Goal: Complete application form

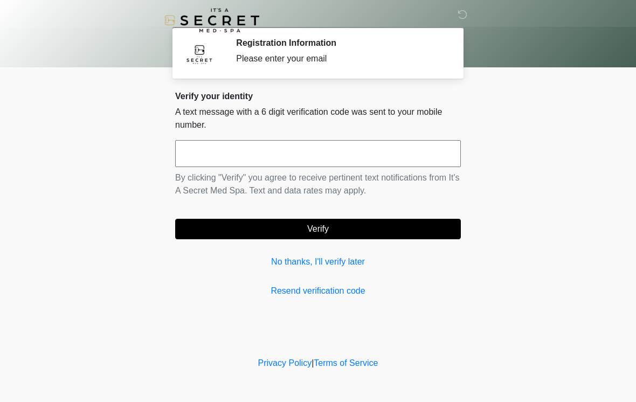
click at [203, 159] on input "text" at bounding box center [318, 153] width 286 height 27
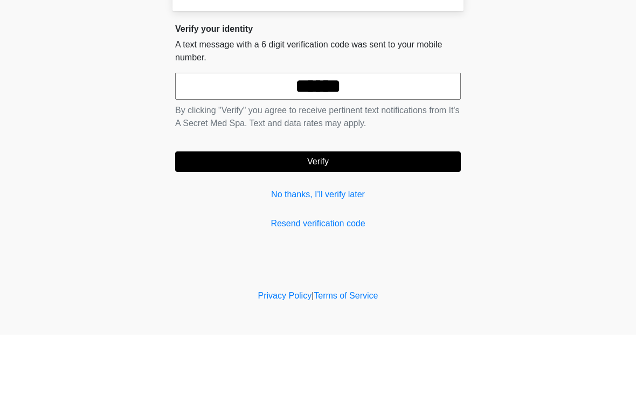
type input "******"
click at [312, 219] on button "Verify" at bounding box center [318, 229] width 286 height 20
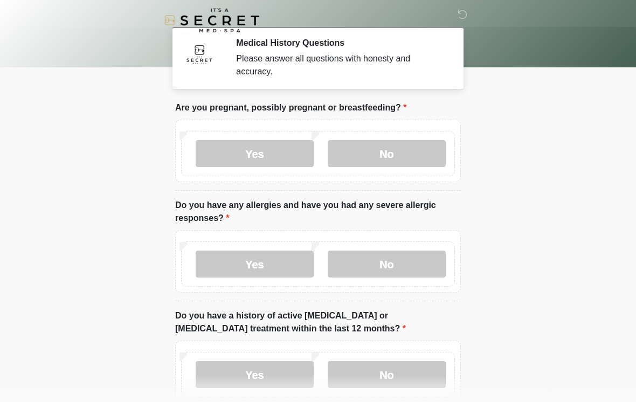
click at [385, 165] on label "No" at bounding box center [387, 153] width 118 height 27
click at [259, 260] on label "Yes" at bounding box center [255, 264] width 118 height 27
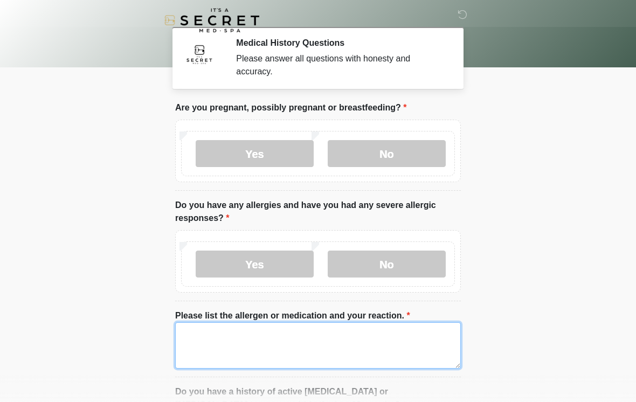
click at [206, 329] on textarea "Please list the allergen or medication and your reaction." at bounding box center [318, 345] width 286 height 46
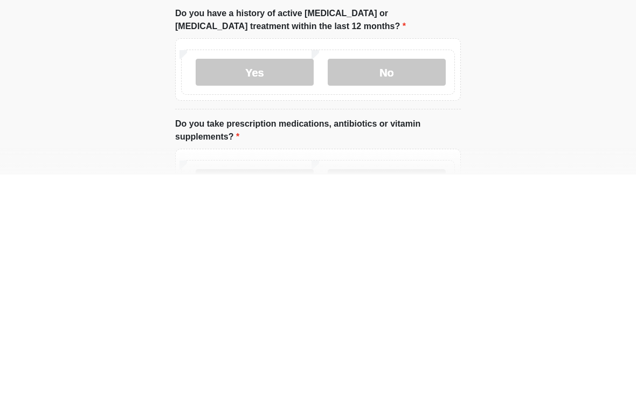
scroll to position [154, 0]
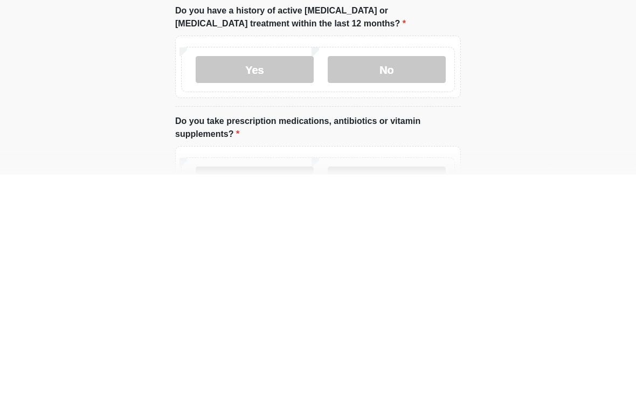
type textarea "********* *********"
click at [391, 283] on label "No" at bounding box center [387, 296] width 118 height 27
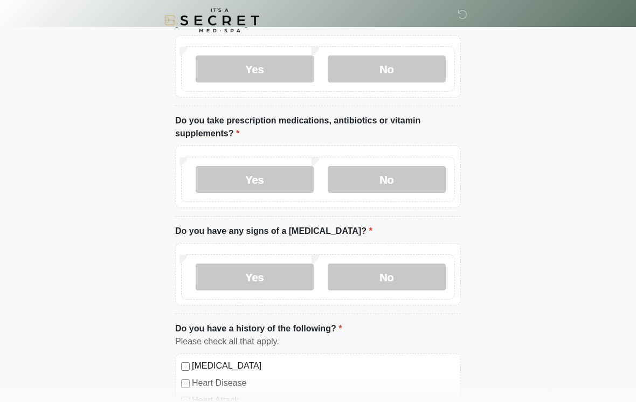
click at [266, 182] on label "Yes" at bounding box center [255, 179] width 118 height 27
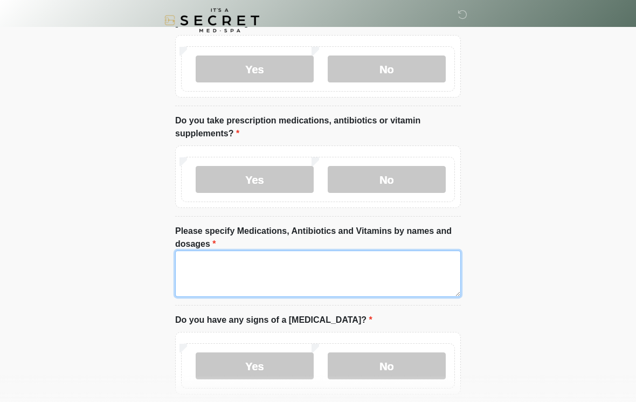
click at [203, 263] on textarea "Please specify Medications, Antibiotics and Vitamins by names and dosages" at bounding box center [318, 274] width 286 height 46
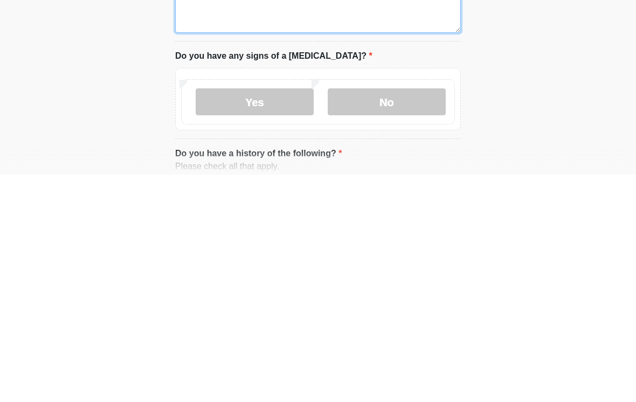
scroll to position [427, 0]
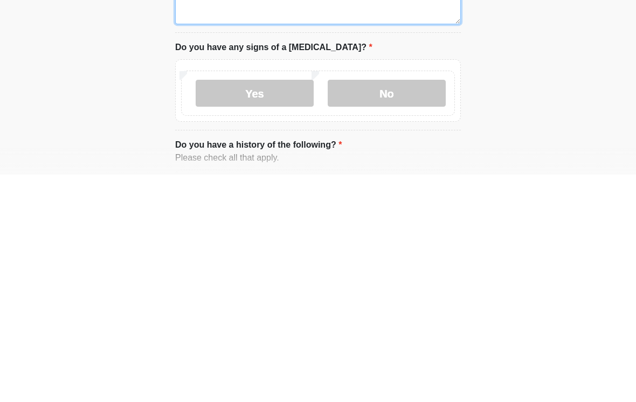
type textarea "**********"
click at [392, 307] on label "No" at bounding box center [387, 320] width 118 height 27
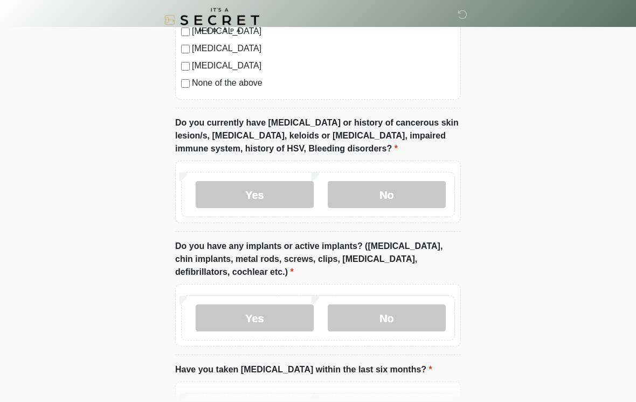
scroll to position [946, 0]
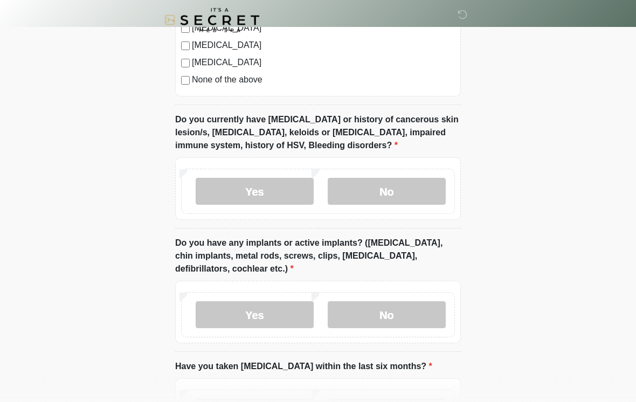
click at [387, 185] on label "No" at bounding box center [387, 191] width 118 height 27
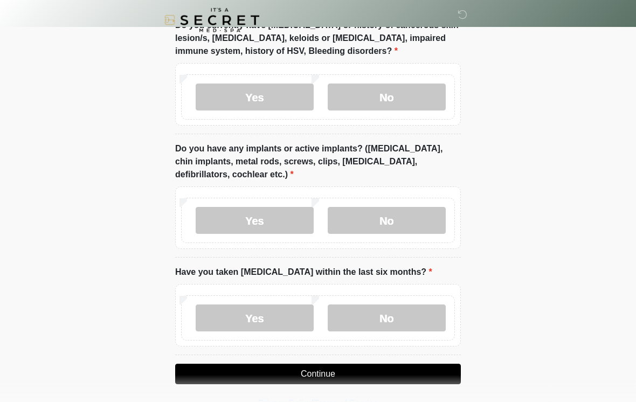
scroll to position [1050, 0]
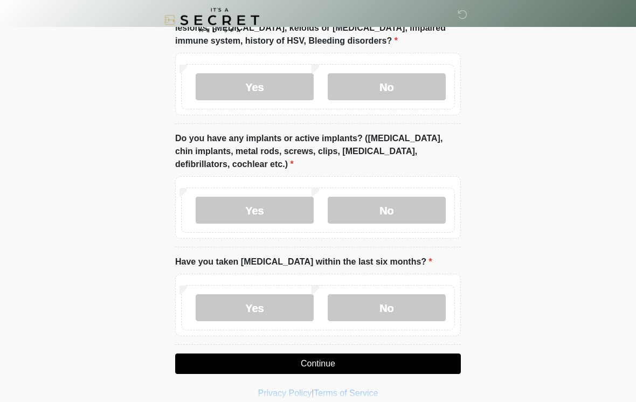
click at [393, 205] on label "No" at bounding box center [387, 210] width 118 height 27
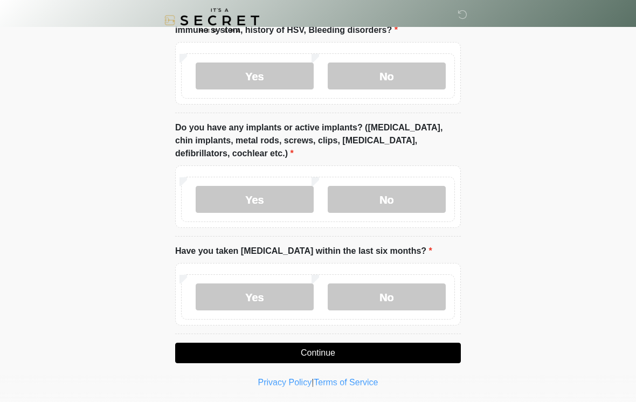
click at [388, 291] on label "No" at bounding box center [387, 296] width 118 height 27
click at [320, 352] on button "Continue" at bounding box center [318, 353] width 286 height 20
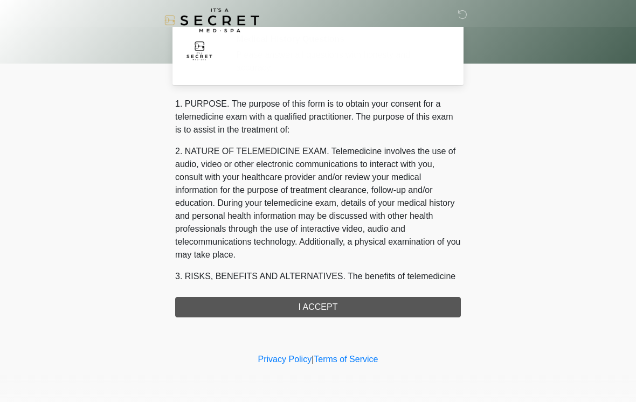
scroll to position [0, 0]
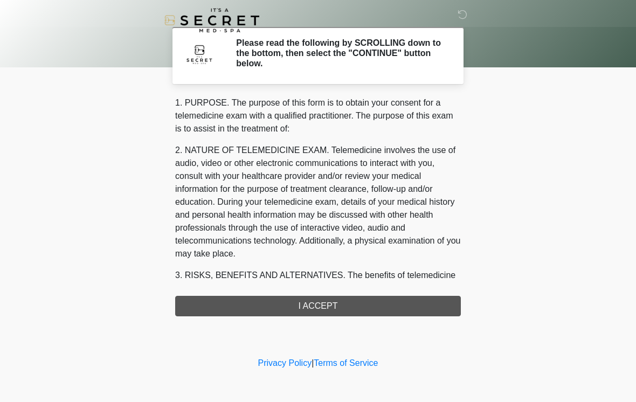
click at [319, 305] on div "1. PURPOSE. The purpose of this form is to obtain your consent for a telemedici…" at bounding box center [318, 206] width 286 height 220
click at [326, 308] on div "1. PURPOSE. The purpose of this form is to obtain your consent for a telemedici…" at bounding box center [318, 206] width 286 height 220
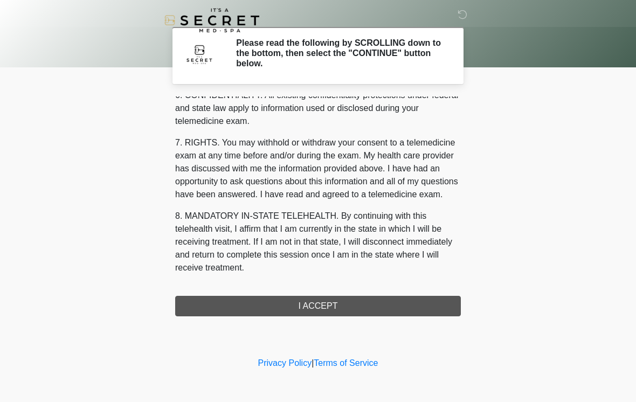
scroll to position [439, 0]
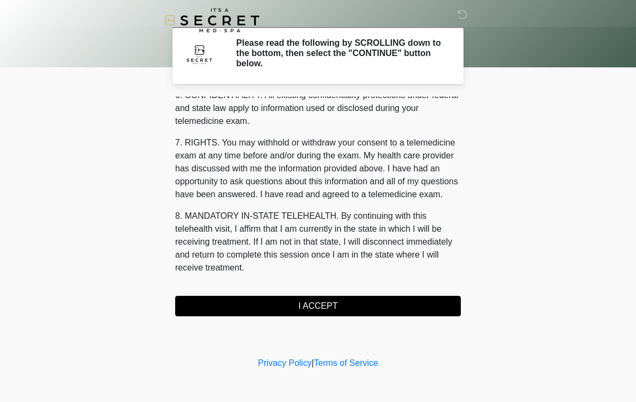
click at [321, 305] on button "I ACCEPT" at bounding box center [318, 306] width 286 height 20
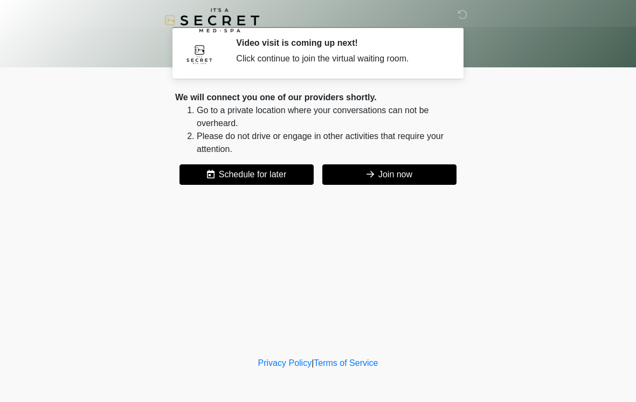
click at [392, 173] on button "Join now" at bounding box center [389, 174] width 134 height 20
